Goal: Task Accomplishment & Management: Complete application form

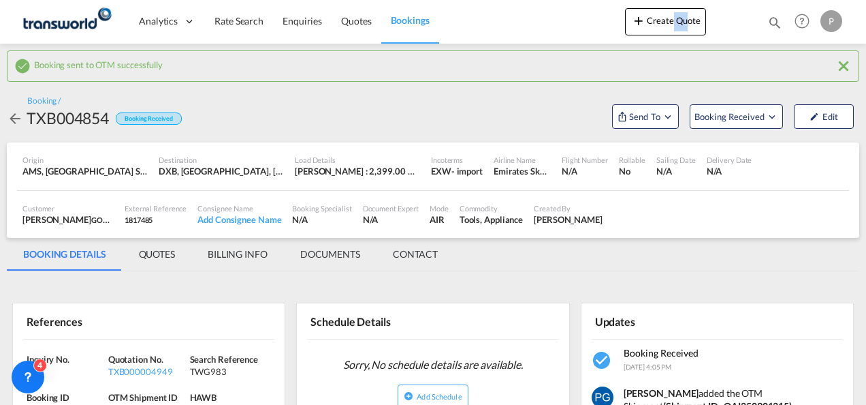
click at [674, 19] on button "Create Quote" at bounding box center [665, 21] width 81 height 27
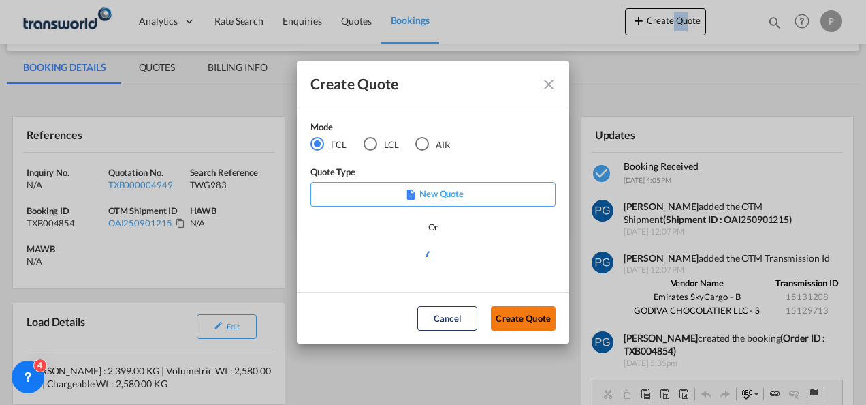
click at [528, 322] on button "Create Quote" at bounding box center [523, 318] width 65 height 25
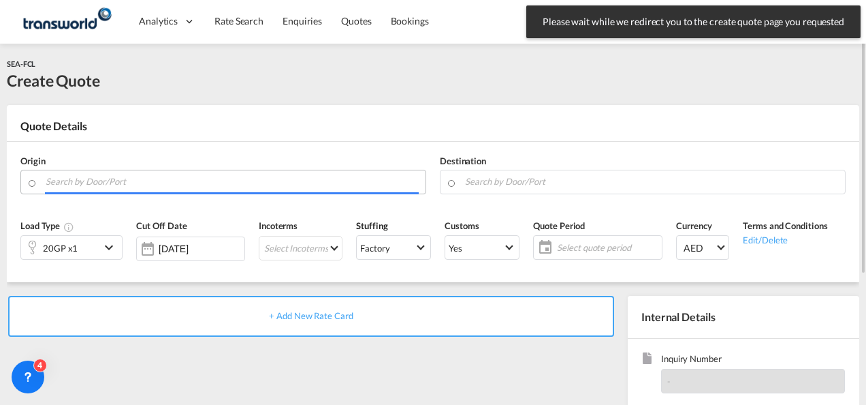
click at [123, 180] on input "Search by Door/Port" at bounding box center [232, 182] width 373 height 24
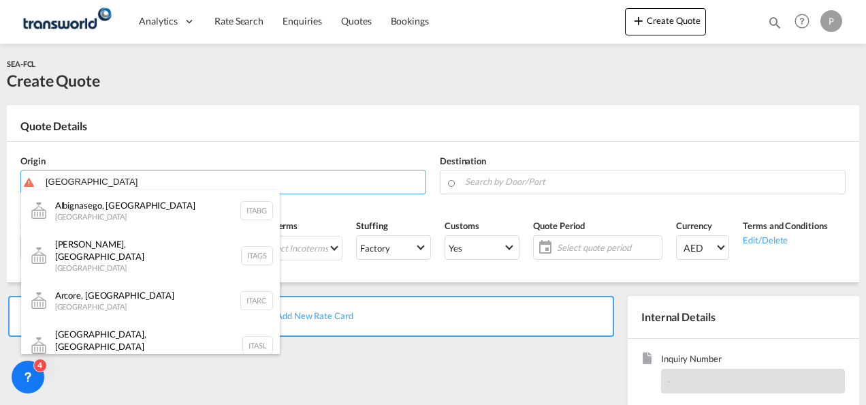
type input "[GEOGRAPHIC_DATA]"
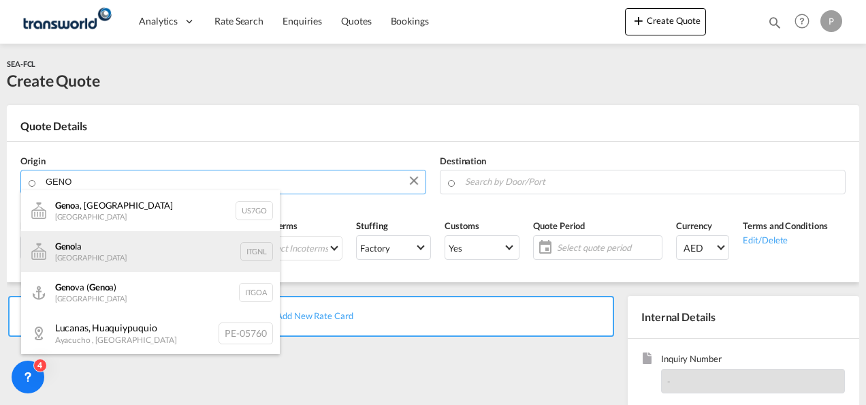
click at [152, 246] on div "Geno la Italy ITGNL" at bounding box center [150, 251] width 259 height 41
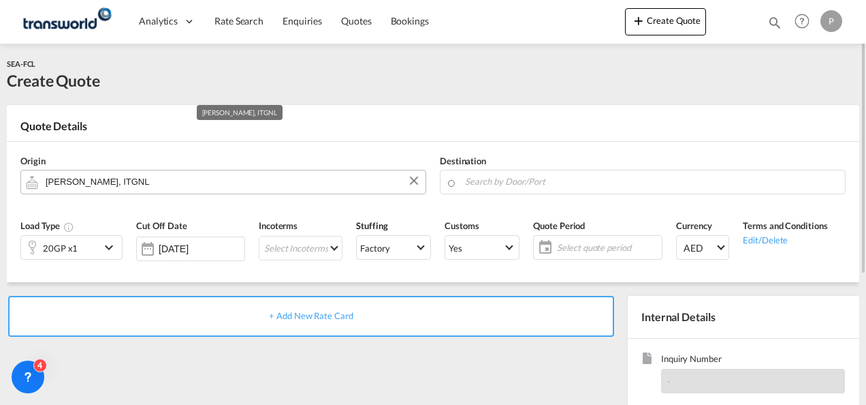
click at [147, 179] on input "[PERSON_NAME], ITGNL" at bounding box center [232, 182] width 373 height 24
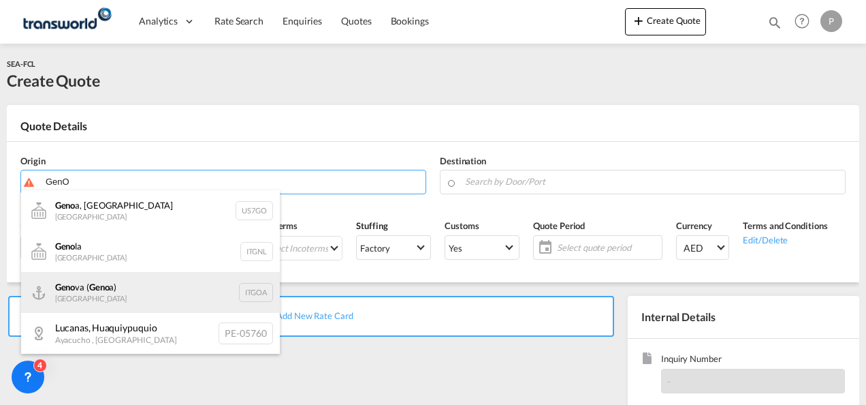
click at [137, 285] on div "Geno va ( Geno a) [GEOGRAPHIC_DATA] ITGOA" at bounding box center [150, 292] width 259 height 41
type input "[GEOGRAPHIC_DATA] ([GEOGRAPHIC_DATA]), [GEOGRAPHIC_DATA]"
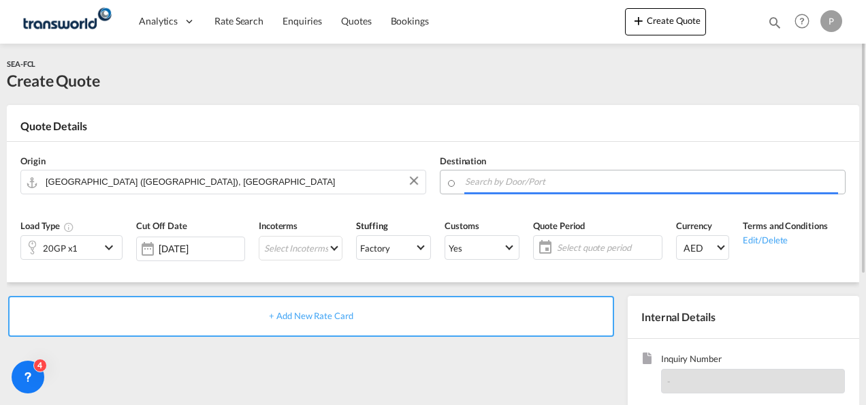
click at [548, 181] on input "Search by Door/Port" at bounding box center [651, 182] width 373 height 24
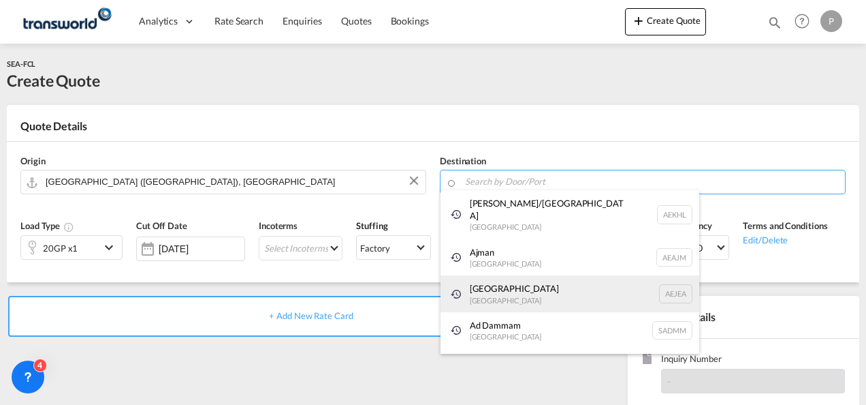
click at [534, 281] on div "[GEOGRAPHIC_DATA] [GEOGRAPHIC_DATA]" at bounding box center [570, 293] width 259 height 37
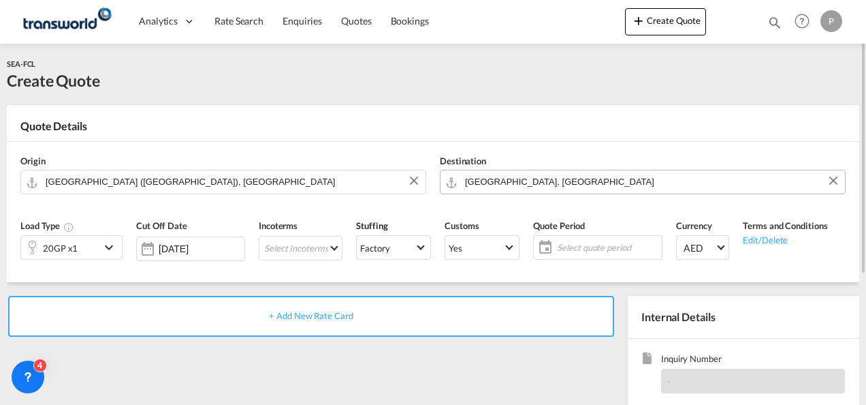
click at [569, 183] on input "[GEOGRAPHIC_DATA], [GEOGRAPHIC_DATA]" at bounding box center [651, 182] width 373 height 24
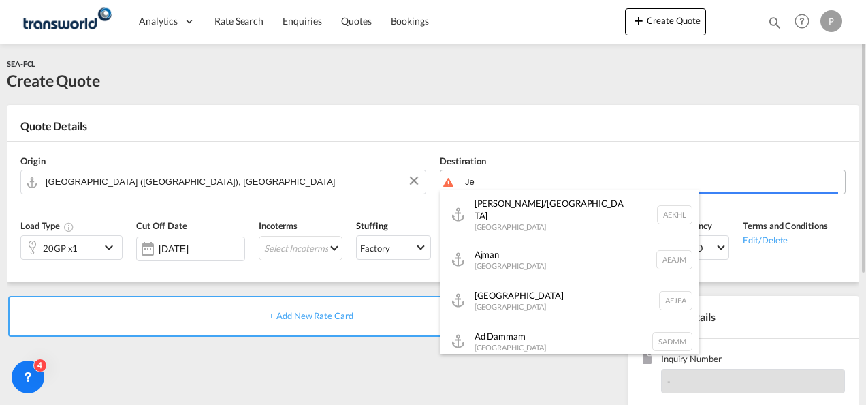
type input "J"
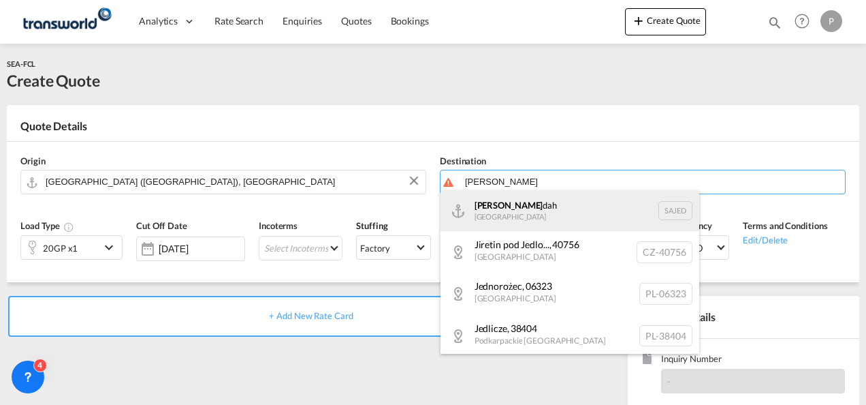
click at [560, 207] on div "[PERSON_NAME] dah [GEOGRAPHIC_DATA] SAJED" at bounding box center [570, 210] width 259 height 41
type input "Jeddah, SAJED"
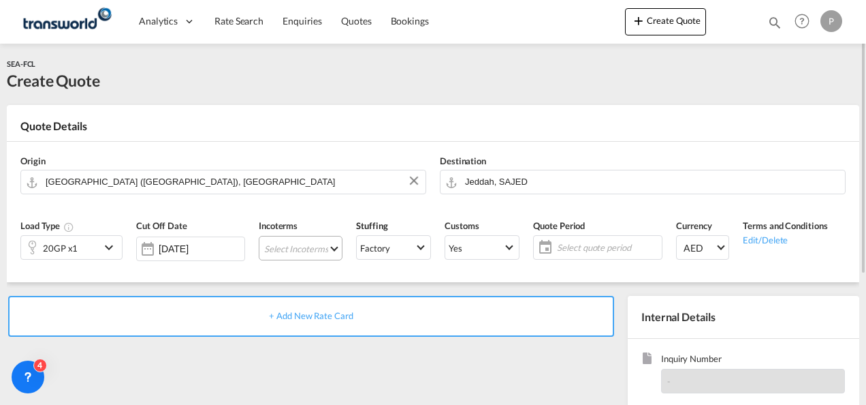
click at [304, 249] on md-select "Select Incoterms DPU - import Delivery at Place Unloaded FAS - export Free Alon…" at bounding box center [301, 248] width 84 height 25
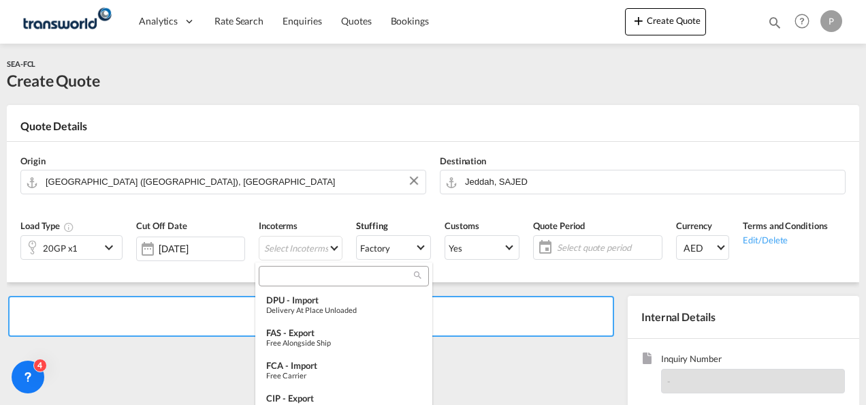
click at [336, 275] on input "search" at bounding box center [338, 276] width 151 height 12
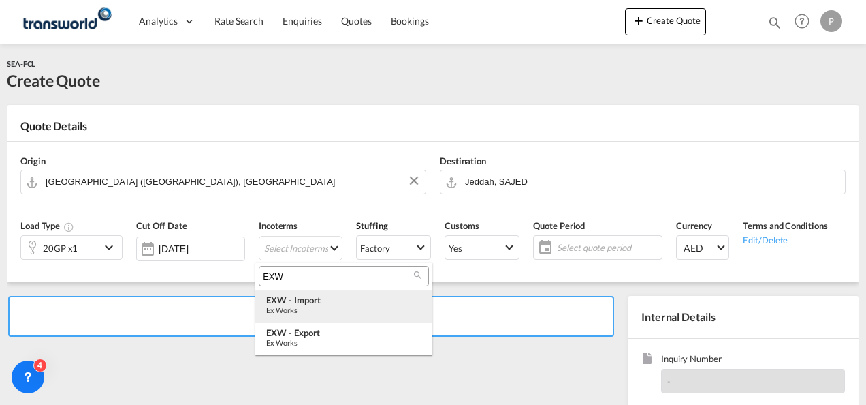
type input "EXW"
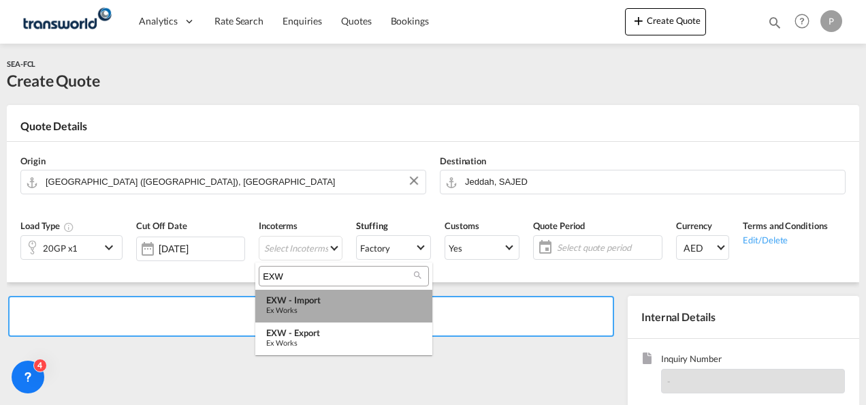
click at [335, 302] on div "EXW - import" at bounding box center [343, 299] width 155 height 11
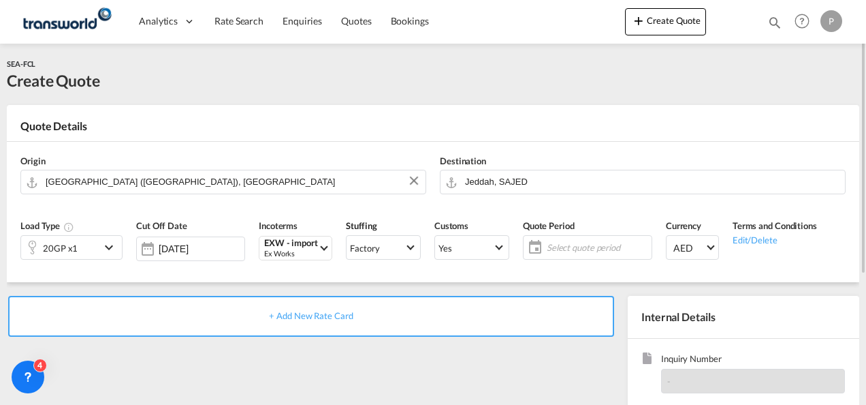
click at [560, 253] on span "Select quote period" at bounding box center [597, 247] width 101 height 12
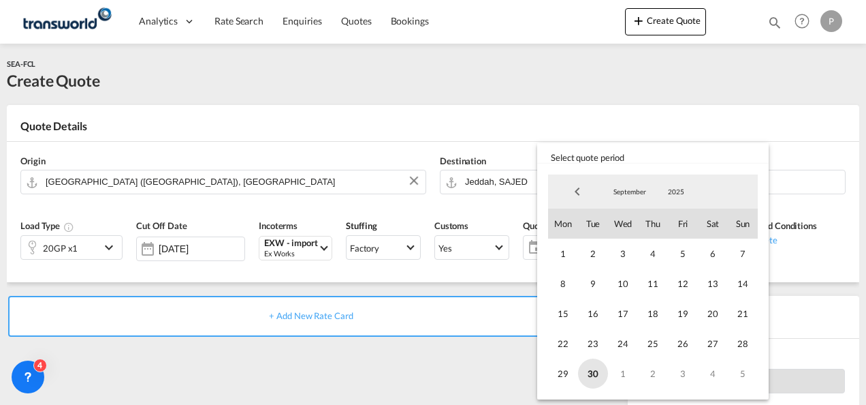
click at [594, 375] on span "30" at bounding box center [593, 373] width 30 height 30
click at [629, 183] on md-select-value "September" at bounding box center [630, 191] width 46 height 20
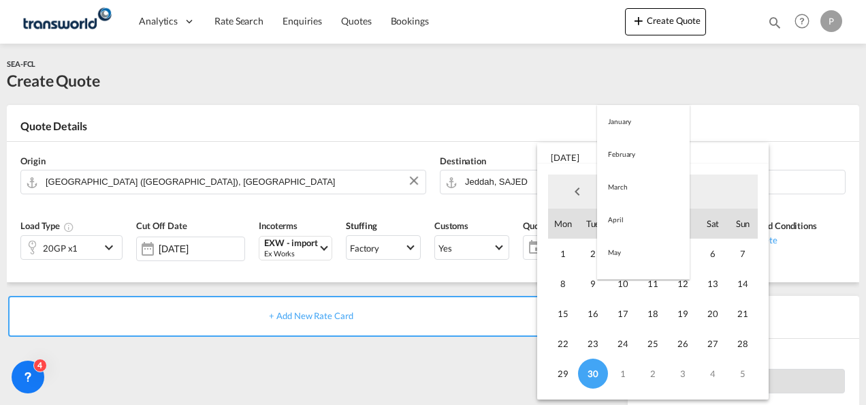
scroll to position [191, 0]
click at [639, 215] on md-option "October" at bounding box center [643, 224] width 93 height 33
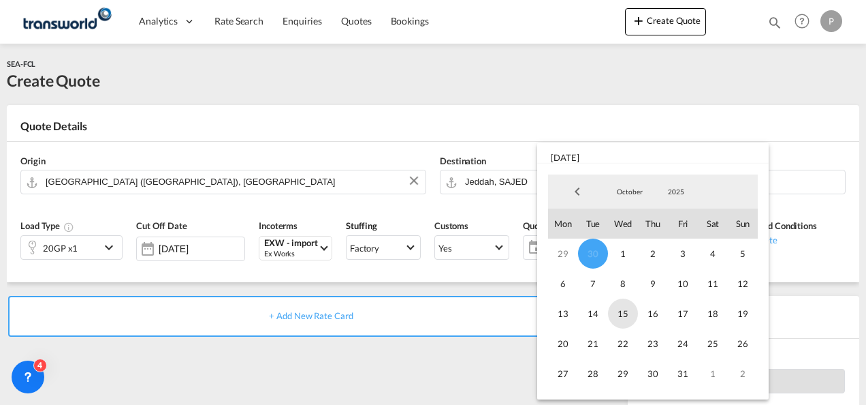
click at [634, 315] on span "15" at bounding box center [623, 313] width 30 height 30
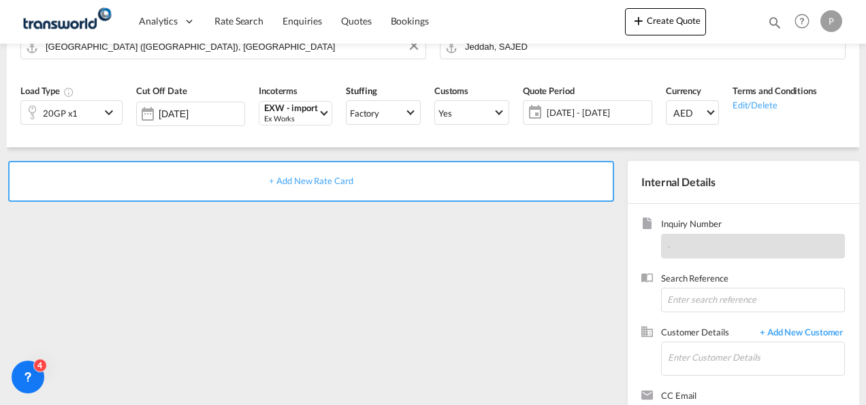
scroll to position [137, 0]
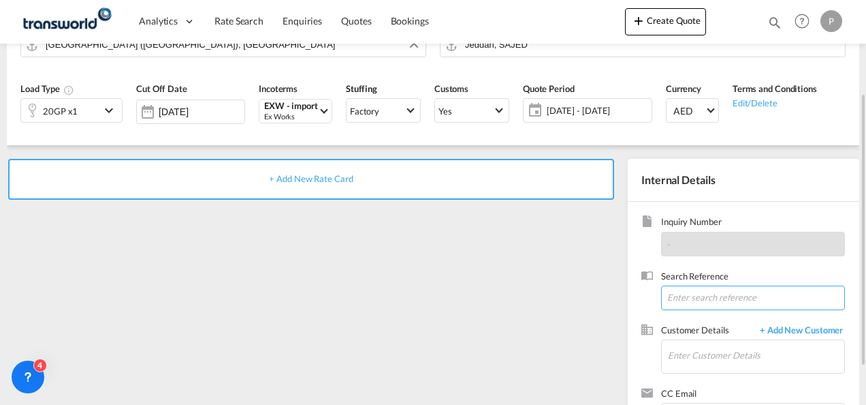
click at [714, 294] on input at bounding box center [753, 297] width 184 height 25
type input "TWG813"
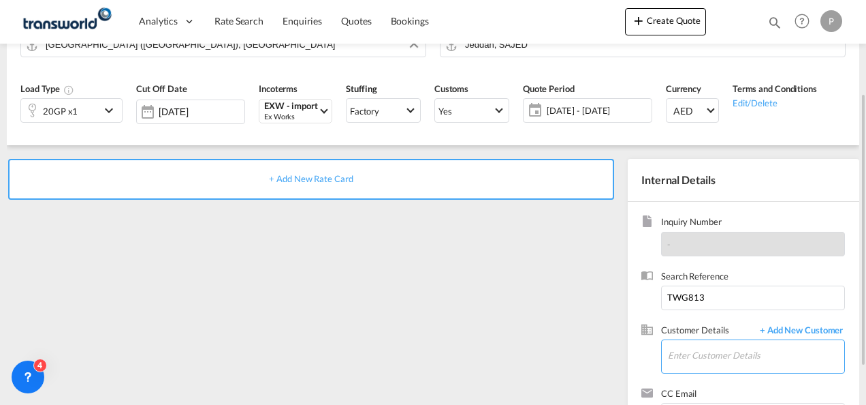
click at [705, 354] on input "Enter Customer Details" at bounding box center [756, 355] width 176 height 31
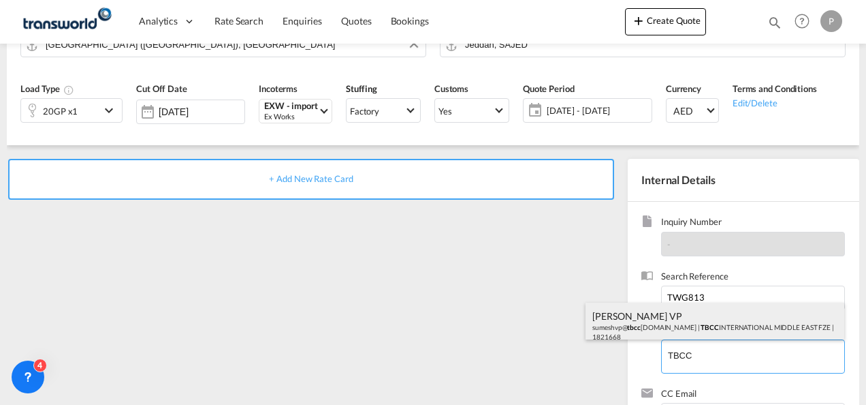
click at [703, 336] on div "[PERSON_NAME] VP sumeshvp@ tbcc [DOMAIN_NAME] | TBCC INTERNATIONAL MIDDLE EAST …" at bounding box center [715, 325] width 259 height 46
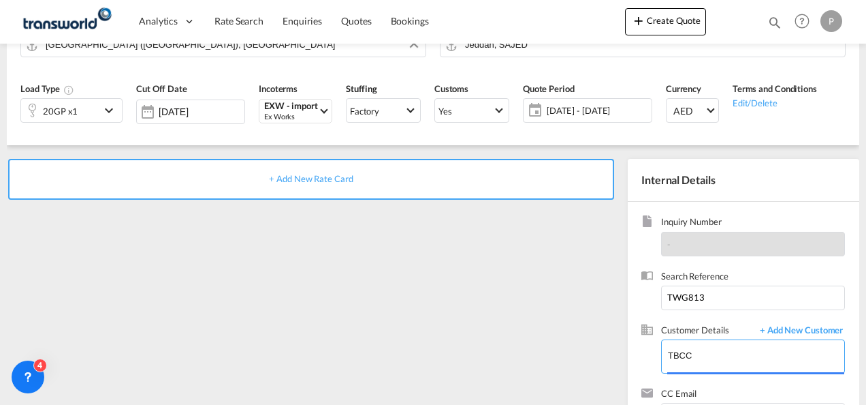
type input "TBCC INTERNATIONAL MIDDLE EAST FZE, [PERSON_NAME] VP, [EMAIL_ADDRESS][DOMAIN_NA…"
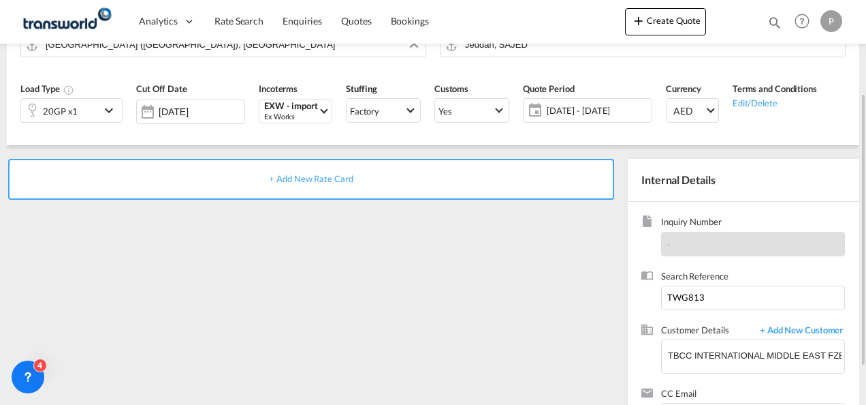
click at [330, 183] on div "+ Add New Rate Card" at bounding box center [311, 179] width 606 height 41
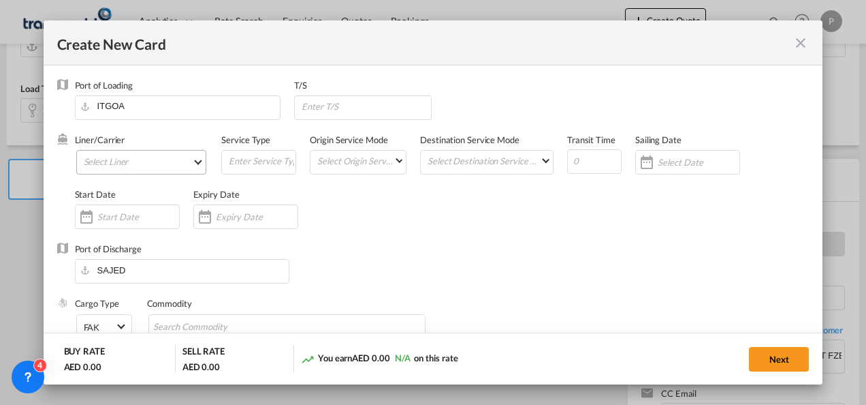
type input "Basic Ocean Freight"
select select "per equipment"
click at [127, 163] on md-select "Select Liner 2HM LOGISTICS D.O.O. / TDWC-CAPODISTRI 2HM LOGISTICS D.O.O. / TDWC…" at bounding box center [141, 162] width 131 height 25
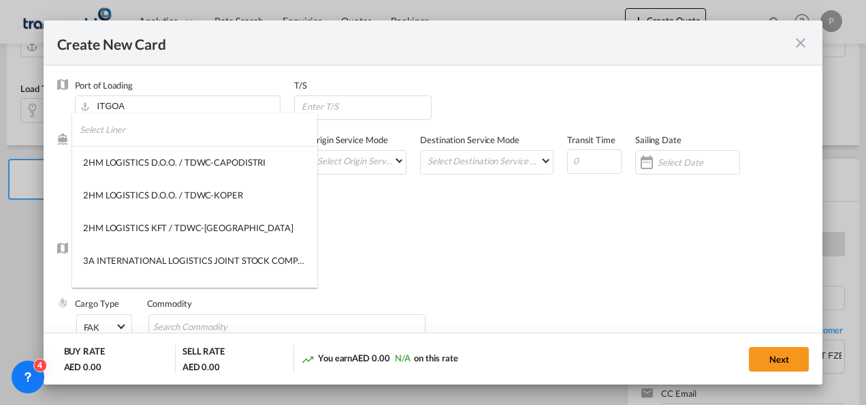
click at [144, 136] on input "search" at bounding box center [199, 129] width 238 height 33
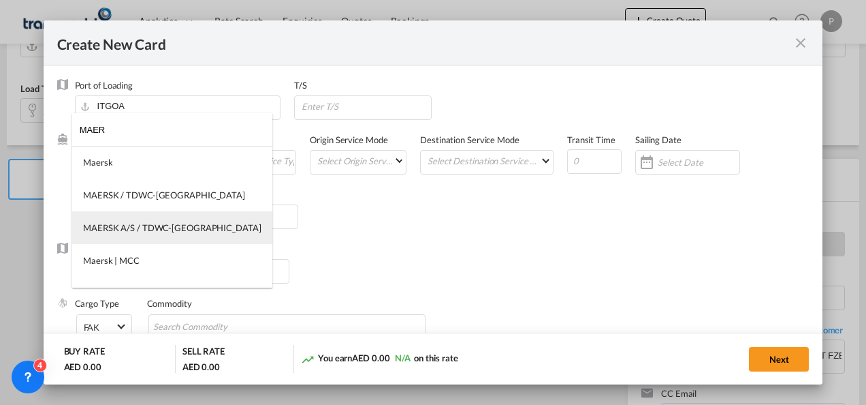
type input "MAER"
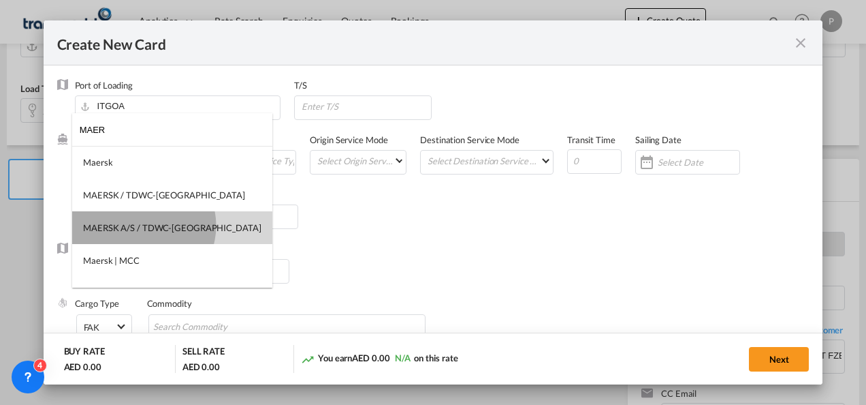
click at [143, 225] on div "MAERSK A/S / TDWC-[GEOGRAPHIC_DATA]" at bounding box center [172, 227] width 178 height 12
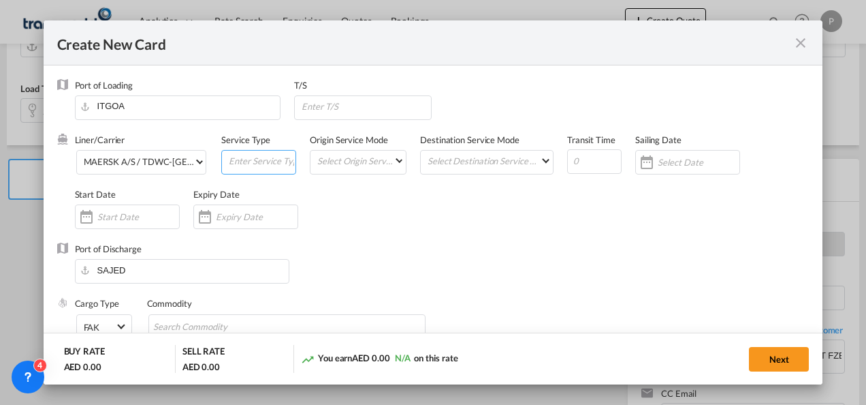
click at [249, 162] on input "Create New Card ..." at bounding box center [261, 161] width 68 height 20
type input "EXW IMPORT"
click at [237, 223] on div "Create New Card ..." at bounding box center [245, 216] width 105 height 25
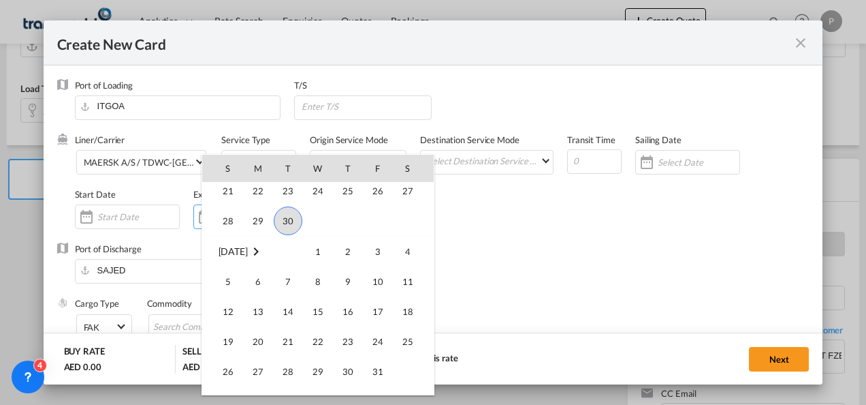
scroll to position [315581, 0]
click at [316, 309] on span "15" at bounding box center [317, 309] width 27 height 27
type input "[DATE]"
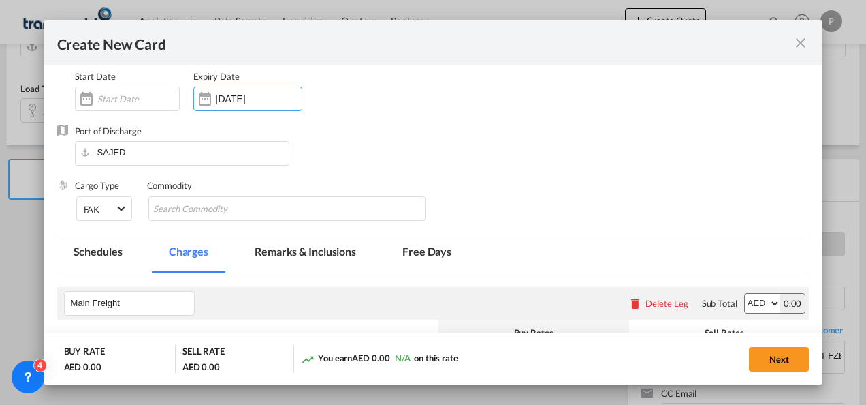
scroll to position [123, 0]
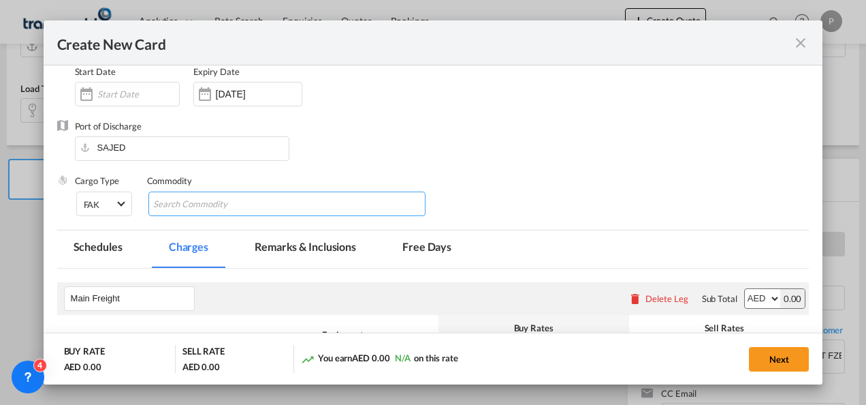
click at [269, 200] on md-chips-wrap "Chips container with autocompletion. Enter the text area, type text to search, …" at bounding box center [287, 203] width 278 height 25
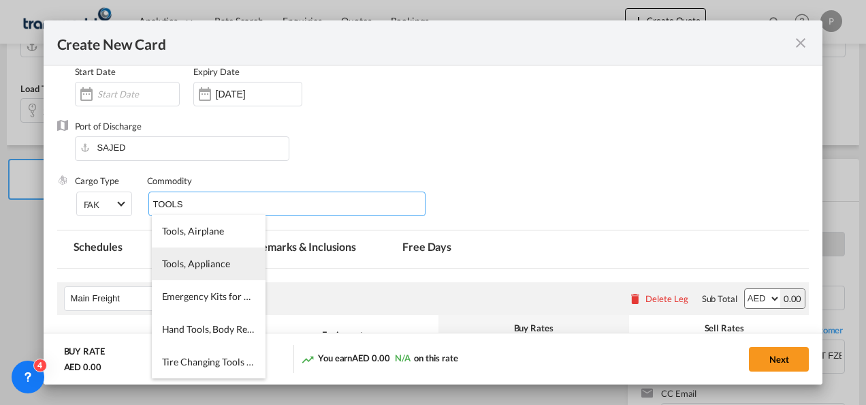
type input "TOOLS"
click at [210, 266] on span "Tools, Appliance" at bounding box center [196, 263] width 68 height 12
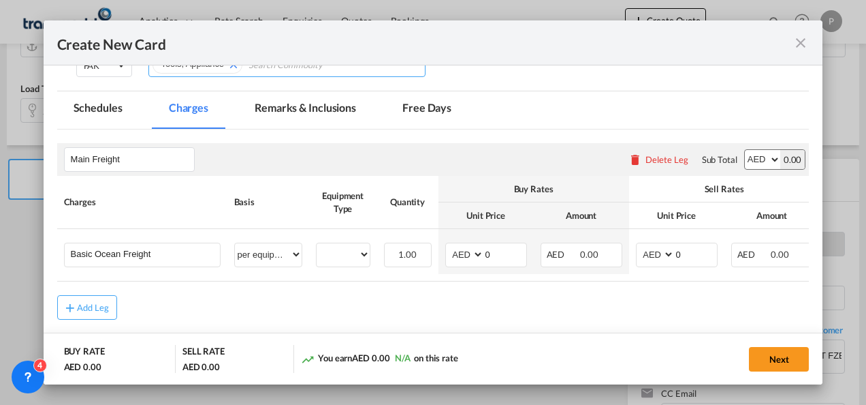
scroll to position [264, 0]
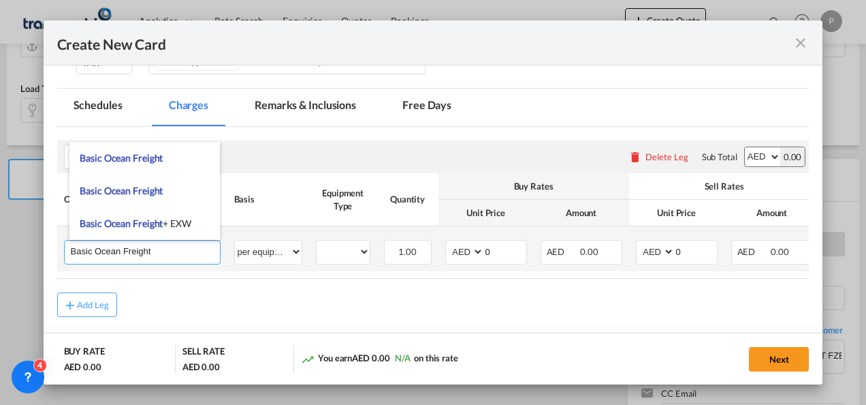
click at [185, 251] on input "Basic Ocean Freight" at bounding box center [145, 250] width 149 height 20
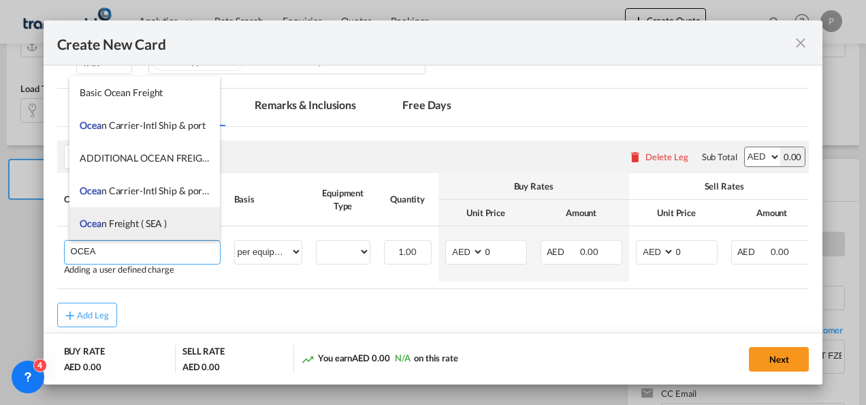
click at [153, 228] on span "Ocea n Freight ( SEA )" at bounding box center [123, 223] width 87 height 12
type input "Ocean Freight ( SEA )"
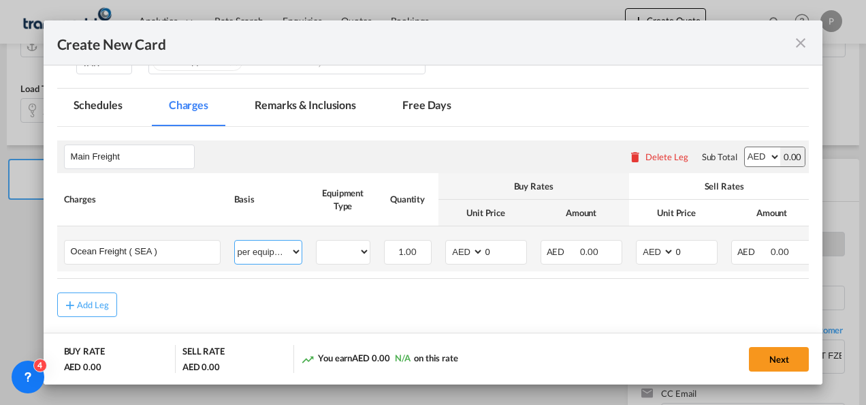
click at [296, 250] on select "per equipment per container per B/L per shipping bill per shipment % on freight…" at bounding box center [268, 251] width 67 height 22
select select "per shipment"
click at [235, 240] on select "per equipment per container per B/L per shipping bill per shipment % on freight…" at bounding box center [268, 251] width 67 height 22
click at [686, 249] on input "0" at bounding box center [696, 250] width 42 height 20
click at [651, 248] on select "AED AFN ALL AMD ANG AOA ARS AUD AWG AZN BAM BBD BDT BGN BHD BIF BMD BND BOB BRL…" at bounding box center [656, 251] width 35 height 18
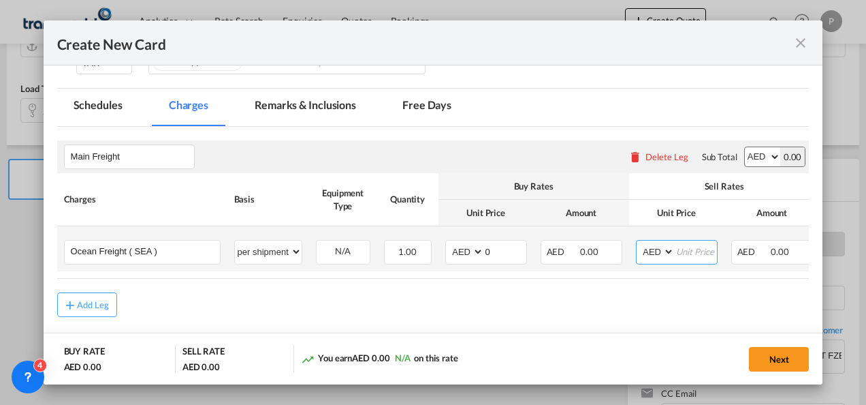
select select "string:USD"
click at [639, 242] on select "AED AFN ALL AMD ANG AOA ARS AUD AWG AZN BAM BBD BDT BGN BHD BIF BMD BND BOB BRL…" at bounding box center [656, 251] width 35 height 18
click at [693, 248] on input "Create New Card ..." at bounding box center [696, 250] width 42 height 20
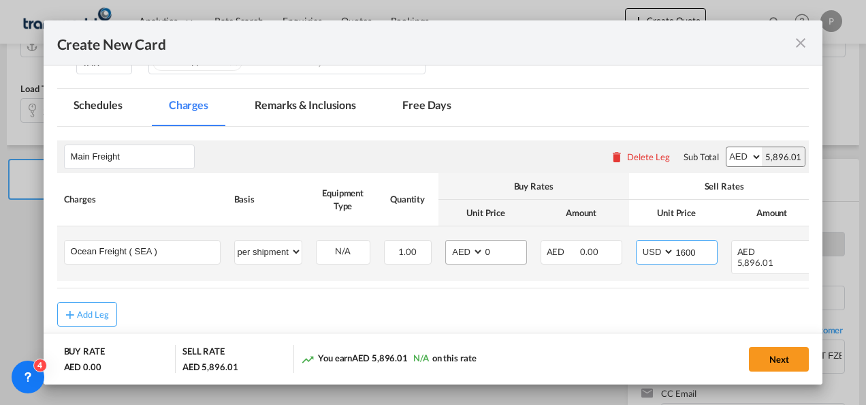
type input "1600"
click at [460, 251] on select "AED AFN ALL AMD ANG AOA ARS AUD AWG AZN BAM BBD BDT BGN BHD BIF BMD BND BOB BRL…" at bounding box center [465, 251] width 35 height 18
select select "string:USD"
click at [448, 242] on select "AED AFN ALL AMD ANG AOA ARS AUD AWG AZN BAM BBD BDT BGN BHD BIF BMD BND BOB BRL…" at bounding box center [465, 251] width 35 height 18
click at [493, 254] on input "0" at bounding box center [505, 250] width 42 height 20
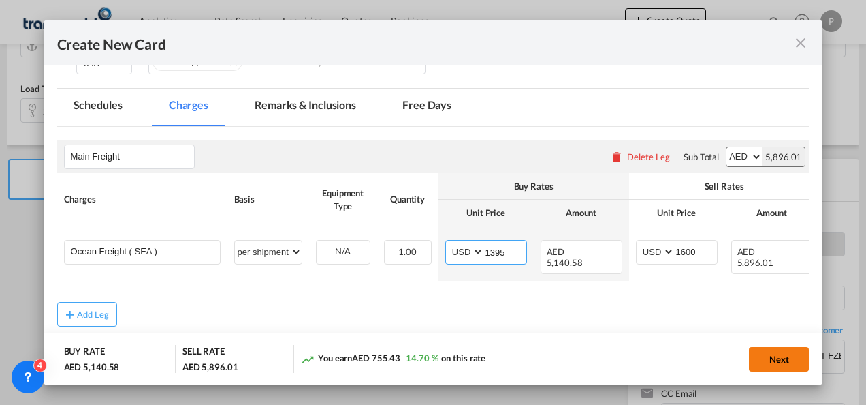
type input "1395"
click at [770, 358] on button "Next" at bounding box center [779, 359] width 60 height 25
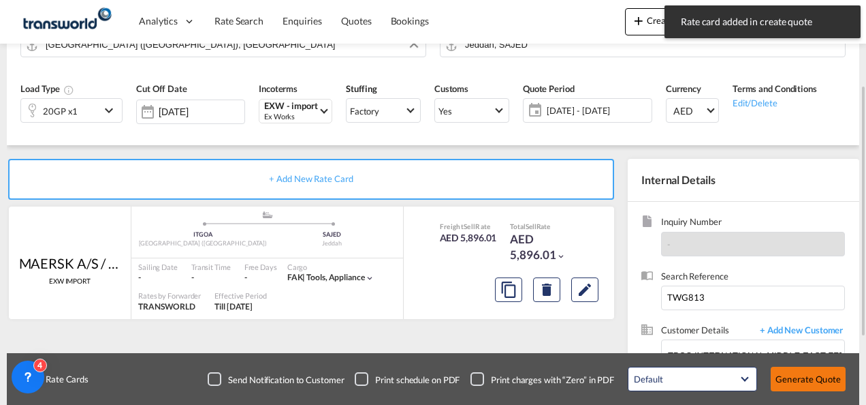
click at [798, 373] on button "Generate Quote" at bounding box center [808, 378] width 75 height 25
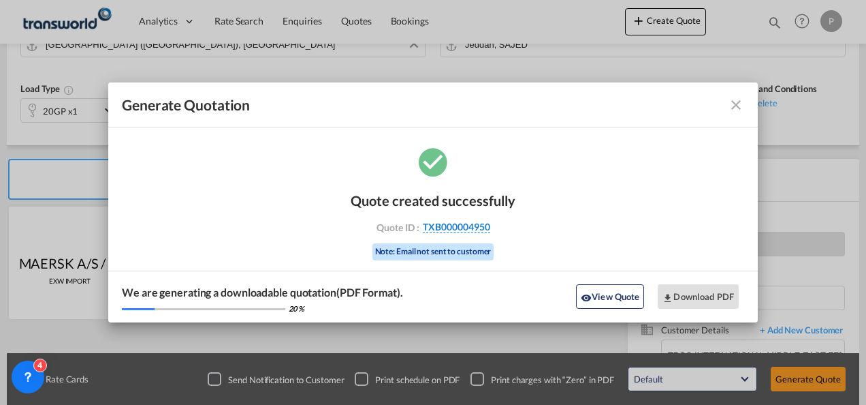
click at [488, 229] on span "TXB000004950" at bounding box center [456, 227] width 67 height 12
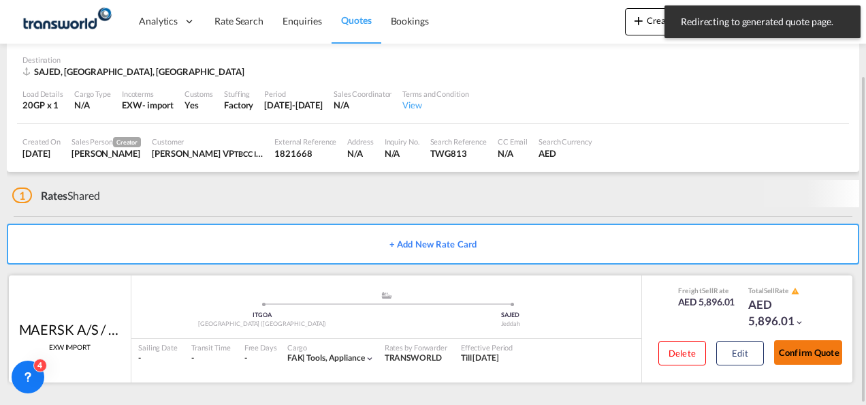
scroll to position [84, 0]
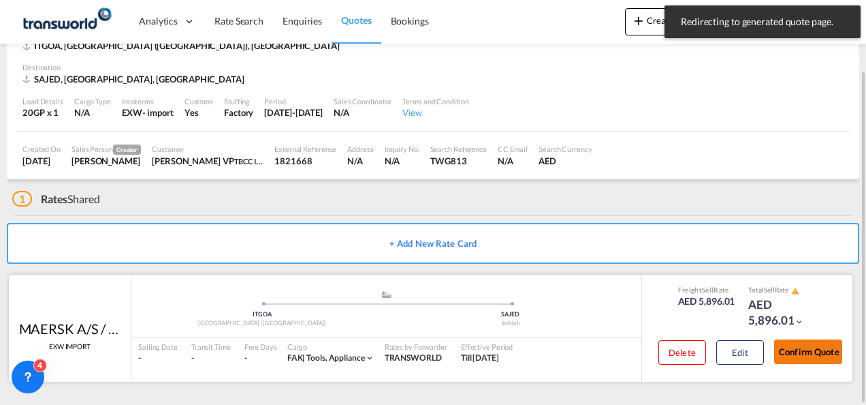
click at [834, 353] on button "Confirm Quote" at bounding box center [808, 351] width 68 height 25
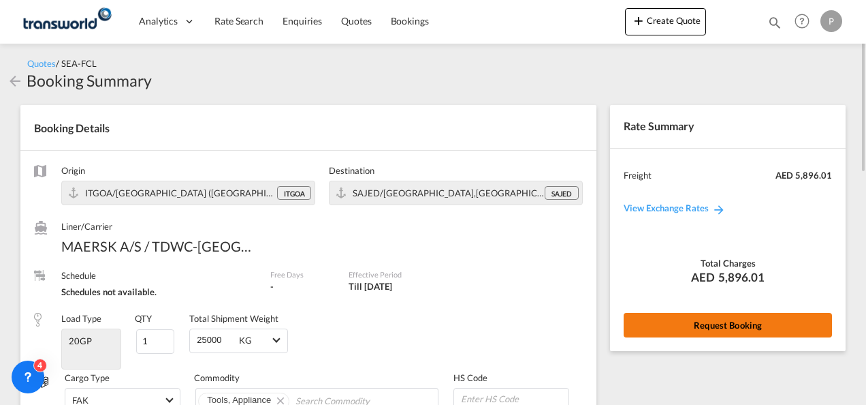
click at [689, 324] on button "Request Booking" at bounding box center [728, 325] width 208 height 25
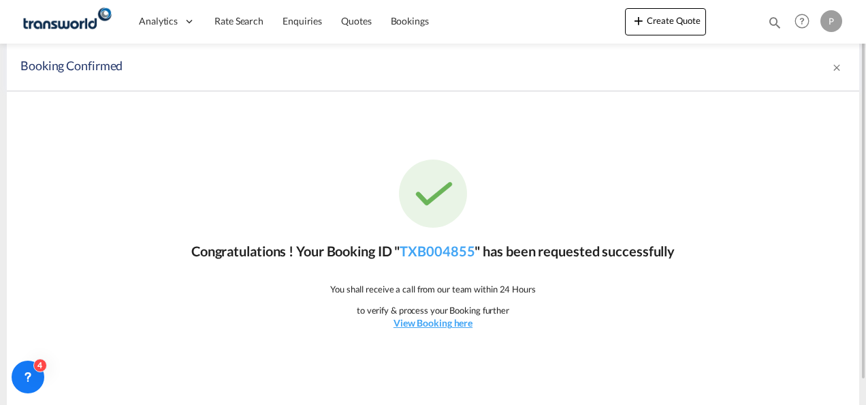
click at [463, 260] on div "Congratulations ! Your Booking ID " TXB004855 " has been requested successfully…" at bounding box center [433, 244] width 853 height 306
click at [462, 258] on link "TXB004855" at bounding box center [437, 250] width 75 height 16
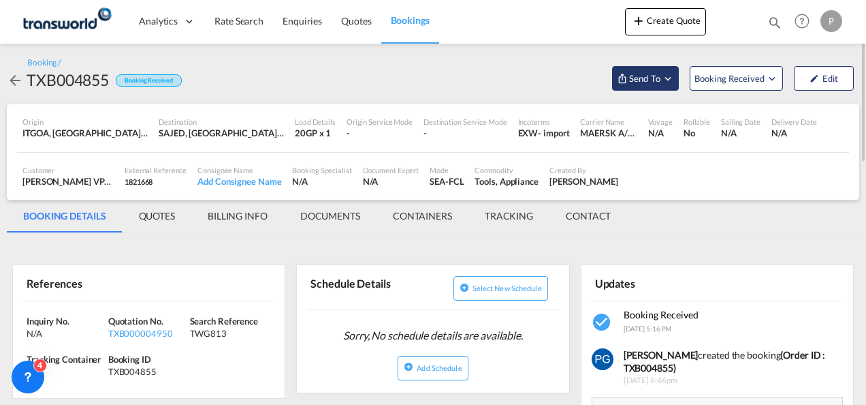
click at [647, 80] on span "Send To" at bounding box center [645, 79] width 34 height 14
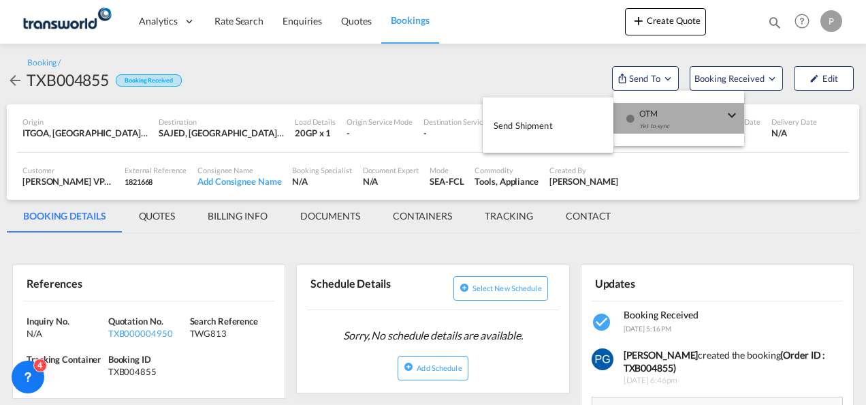
click at [614, 121] on button "OTM Yet to sync" at bounding box center [679, 118] width 131 height 31
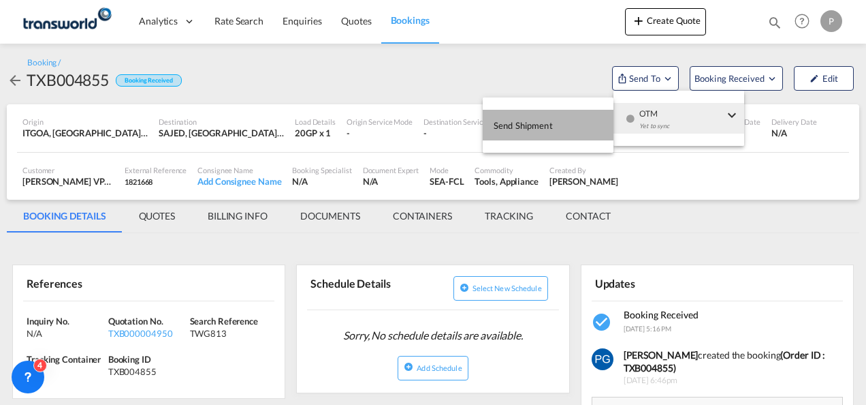
click at [587, 125] on button "Send Shipment" at bounding box center [548, 125] width 131 height 31
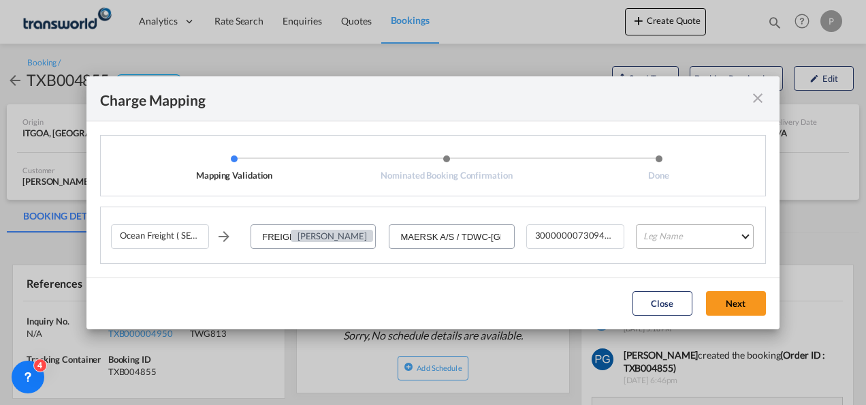
click at [665, 236] on md-select "Leg Name HANDLING ORIGIN VESSEL HANDLING DESTINATION OTHERS TL PICK UP CUSTOMS …" at bounding box center [695, 236] width 118 height 25
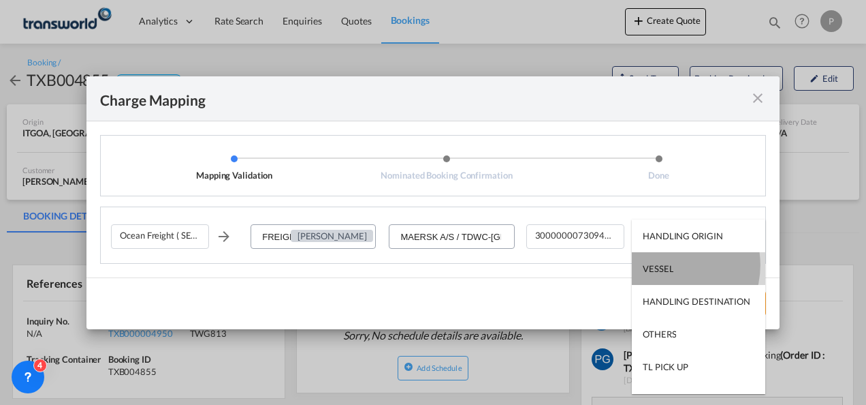
click at [669, 265] on div "VESSEL" at bounding box center [658, 268] width 31 height 12
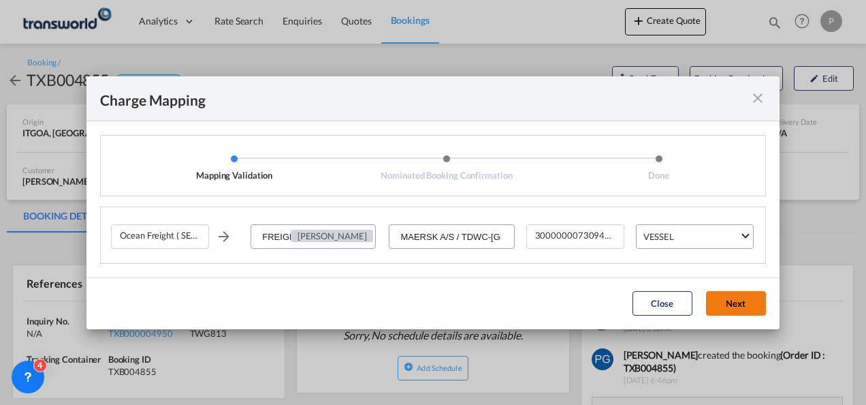
click at [731, 296] on button "Next" at bounding box center [736, 303] width 60 height 25
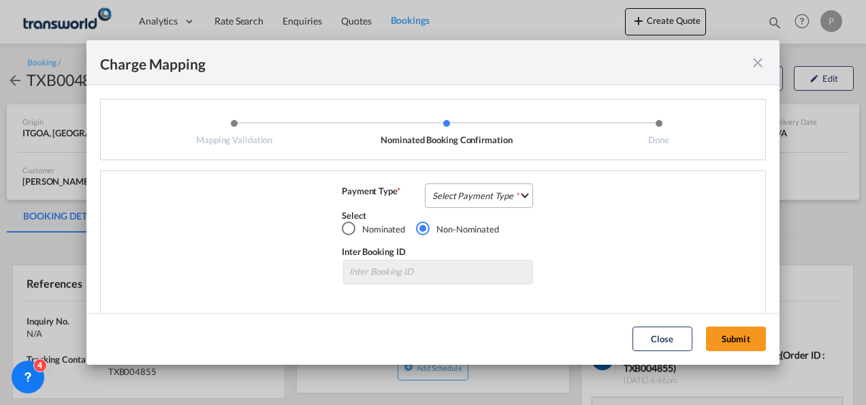
click at [454, 188] on md-select "Select Payment Type COLLECT PREPAID" at bounding box center [479, 195] width 108 height 25
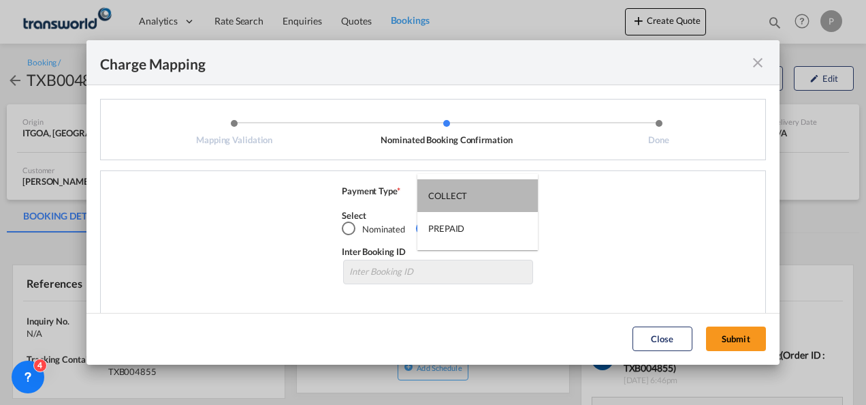
click at [454, 188] on md-option "COLLECT" at bounding box center [477, 195] width 121 height 33
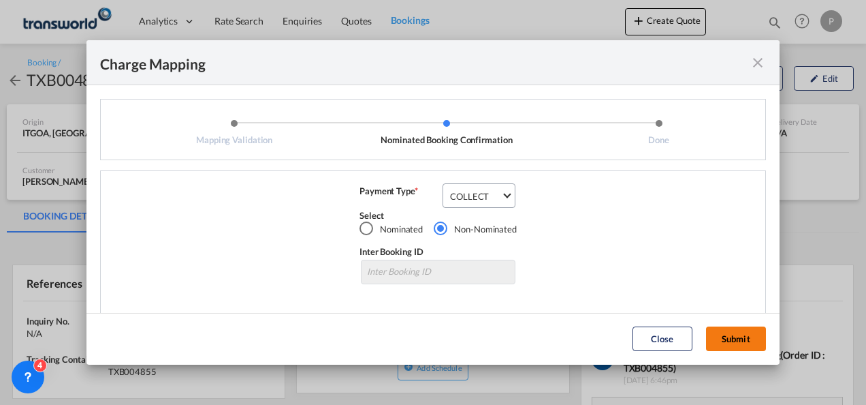
click at [732, 330] on button "Submit" at bounding box center [736, 338] width 60 height 25
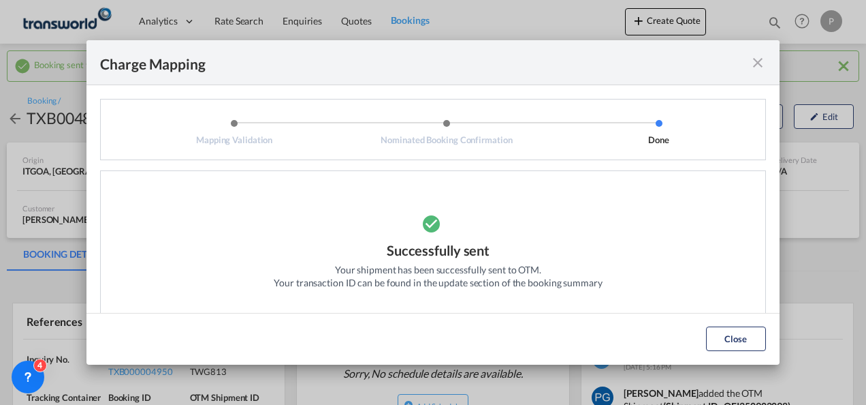
click at [755, 63] on md-icon "icon-close fg-AAA8AD cursor" at bounding box center [758, 62] width 16 height 16
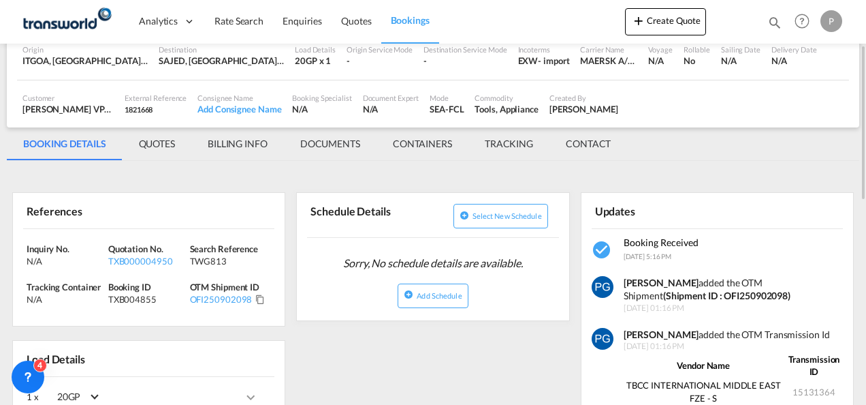
scroll to position [112, 0]
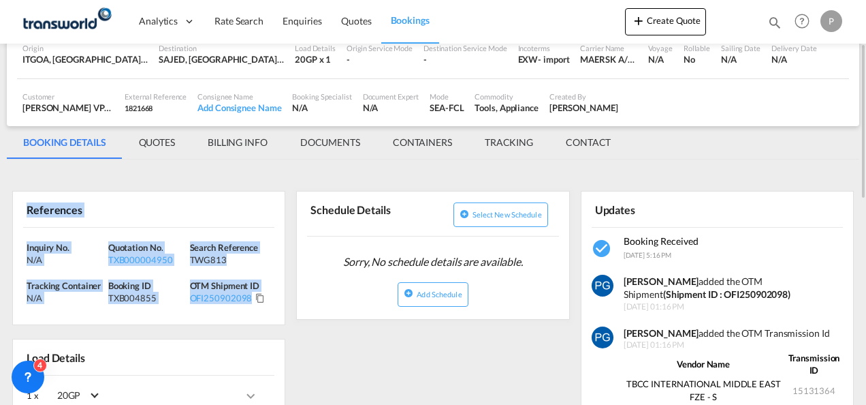
drag, startPoint x: 22, startPoint y: 206, endPoint x: 260, endPoint y: 323, distance: 265.9
copy div "References Inquiry No. N/A Quotation No. TXB000004950 Search Reference TWG813 T…"
